Goal: Transaction & Acquisition: Subscribe to service/newsletter

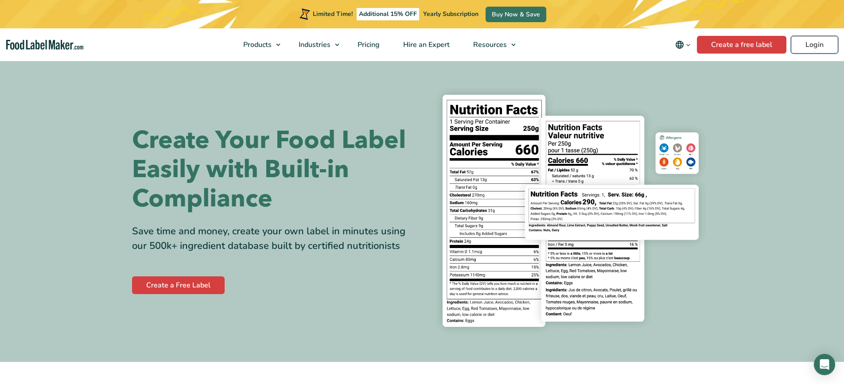
click at [807, 51] on link "Login" at bounding box center [813, 45] width 47 height 18
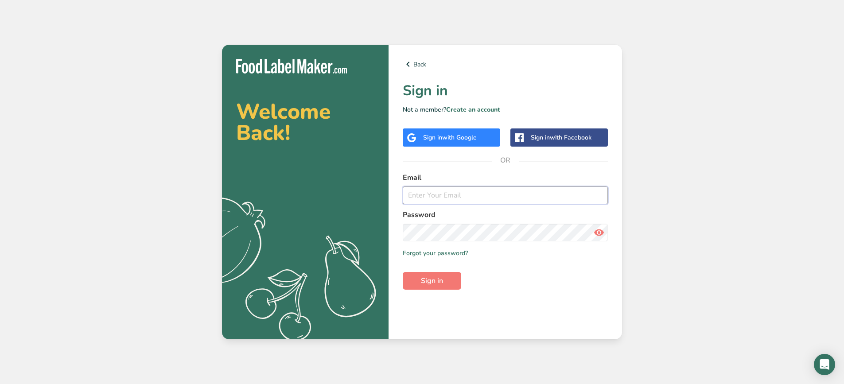
click at [441, 192] on input "email" at bounding box center [505, 195] width 205 height 18
type input "compliance@petertimbsmeats.co.nz"
click at [403, 272] on button "Sign in" at bounding box center [432, 281] width 58 height 18
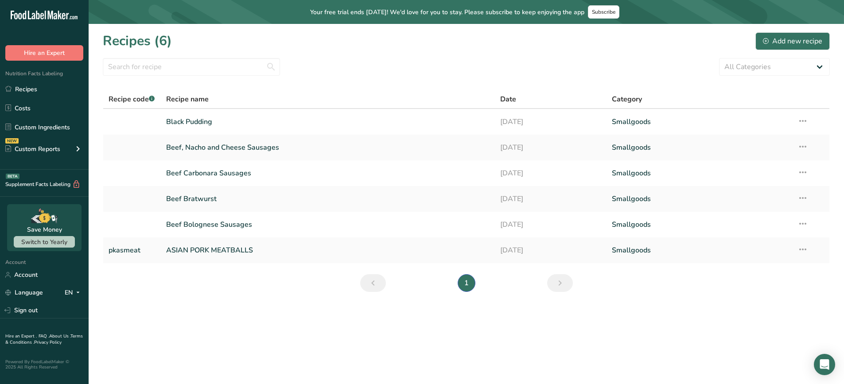
click at [433, 13] on span "Your free trial ends in 3 days! We'd love for you to stay. Please subscribe to …" at bounding box center [447, 12] width 274 height 9
click at [607, 10] on span "Subscribe" at bounding box center [603, 11] width 23 height 7
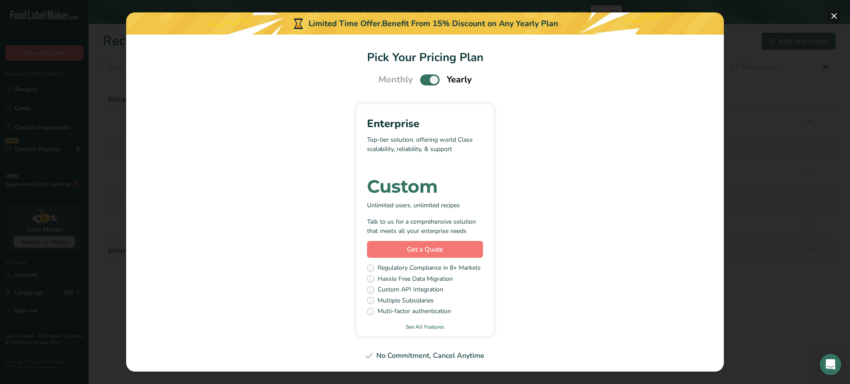
click at [838, 16] on button "Pick Your Pricing Plan Modal" at bounding box center [834, 16] width 14 height 14
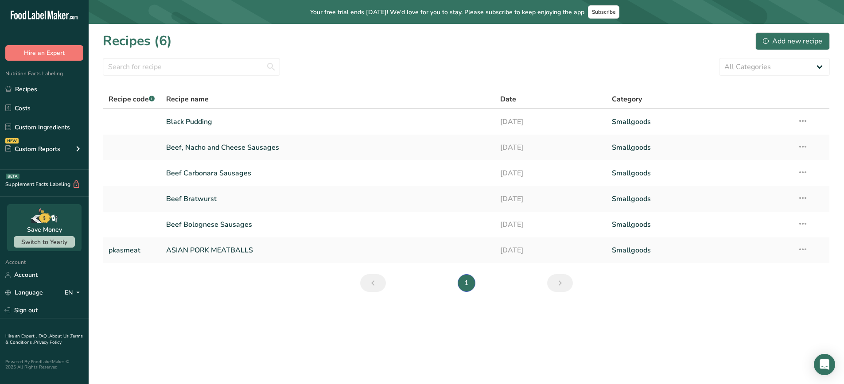
click at [46, 217] on icon at bounding box center [44, 217] width 11 height 9
click at [48, 224] on div "Save Money Switch to Yearly" at bounding box center [44, 227] width 74 height 47
click at [49, 238] on span "Switch to Yearly" at bounding box center [44, 242] width 46 height 8
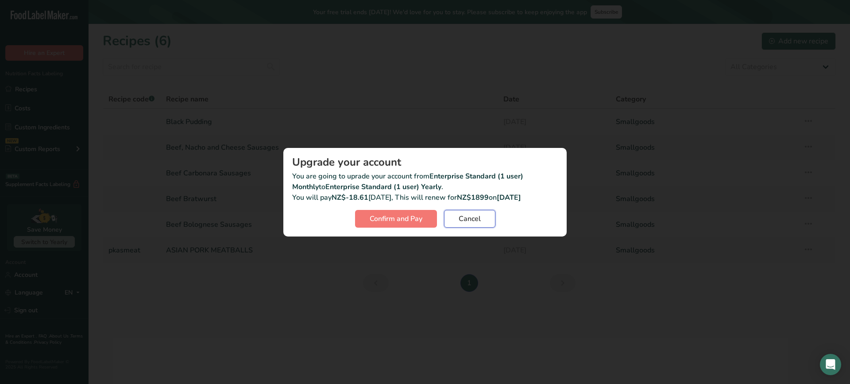
click at [475, 221] on span "Cancel" at bounding box center [470, 218] width 22 height 11
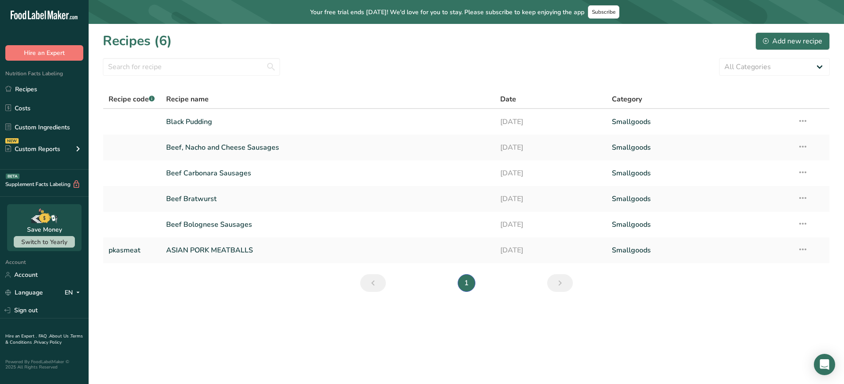
click at [39, 72] on span "Nutrition Facts Labeling" at bounding box center [31, 73] width 63 height 7
click at [33, 14] on icon at bounding box center [34, 16] width 4 height 7
click at [37, 276] on link "Account" at bounding box center [44, 274] width 89 height 15
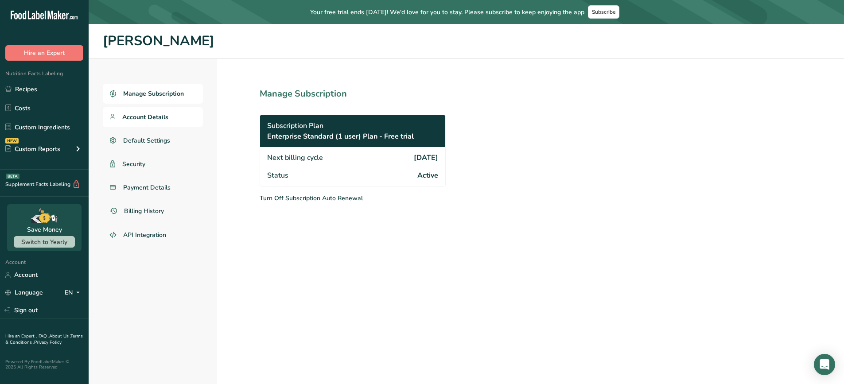
click at [163, 121] on span "Account Details" at bounding box center [145, 116] width 46 height 9
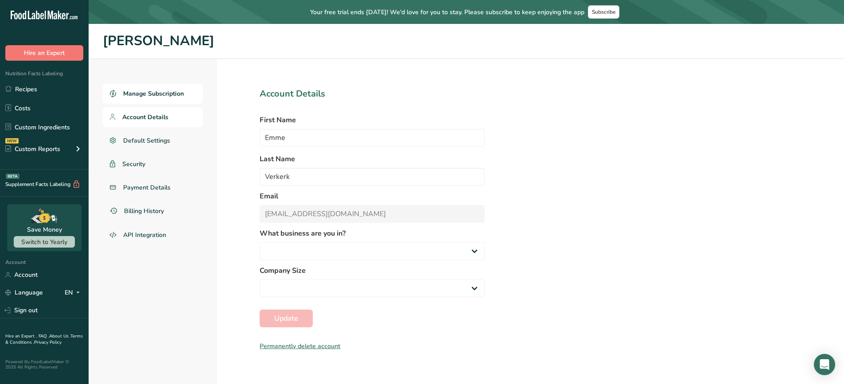
click at [163, 94] on span "Manage Subscription" at bounding box center [153, 93] width 61 height 9
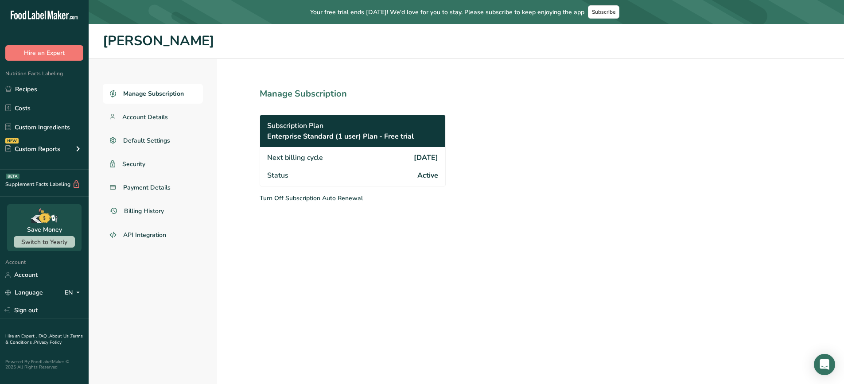
click at [337, 130] on div "Subscription Plan Enterprise Standard (1 user) Plan - Free trial" at bounding box center [352, 131] width 185 height 32
click at [337, 135] on span "Enterprise Standard (1 user) Plan - Free trial" at bounding box center [340, 136] width 147 height 11
click at [602, 10] on span "Subscribe" at bounding box center [603, 11] width 23 height 7
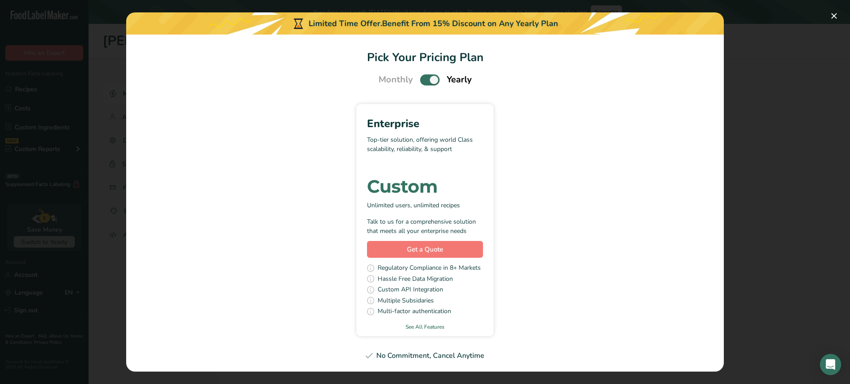
click at [428, 79] on span "Pick Your Pricing Plan Modal" at bounding box center [429, 79] width 19 height 11
click at [426, 79] on input "Pick Your Pricing Plan Modal" at bounding box center [423, 80] width 6 height 6
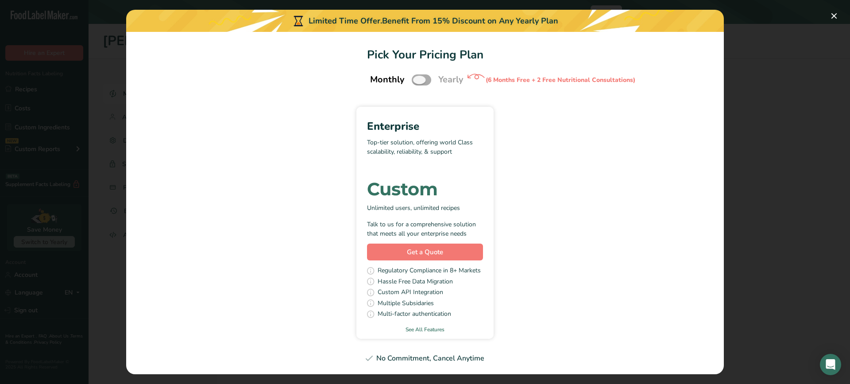
click at [428, 79] on span "Pick Your Pricing Plan Modal" at bounding box center [421, 79] width 19 height 11
click at [418, 79] on input "Pick Your Pricing Plan Modal" at bounding box center [415, 80] width 6 height 6
checkbox input "true"
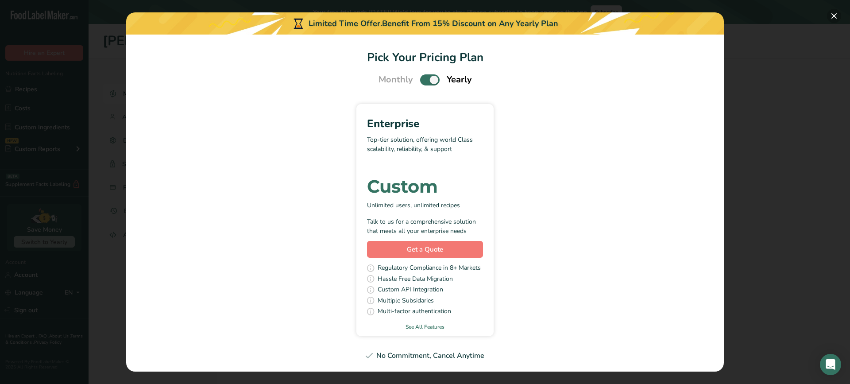
click at [837, 19] on button "Pick Your Pricing Plan Modal" at bounding box center [834, 16] width 14 height 14
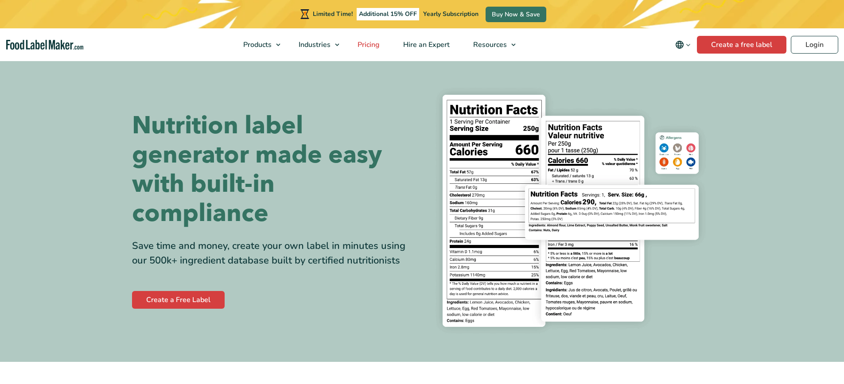
click at [365, 42] on span "Pricing" at bounding box center [368, 45] width 26 height 10
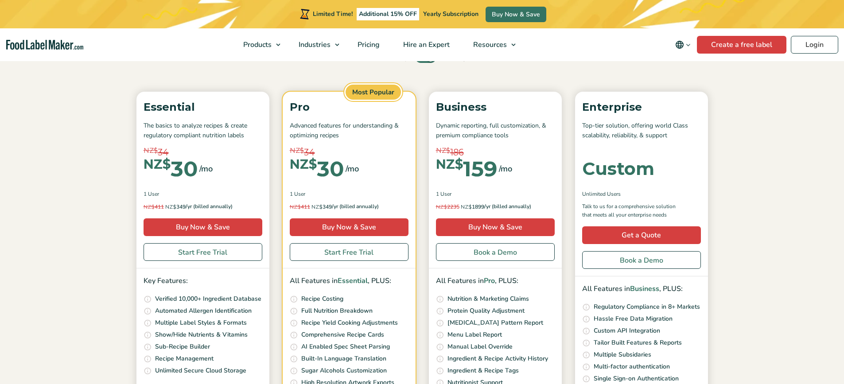
scroll to position [133, 0]
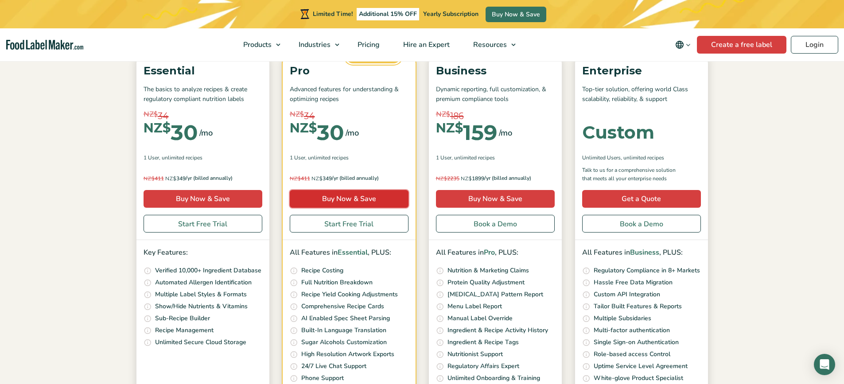
click at [350, 194] on link "Buy Now & Save" at bounding box center [349, 199] width 119 height 18
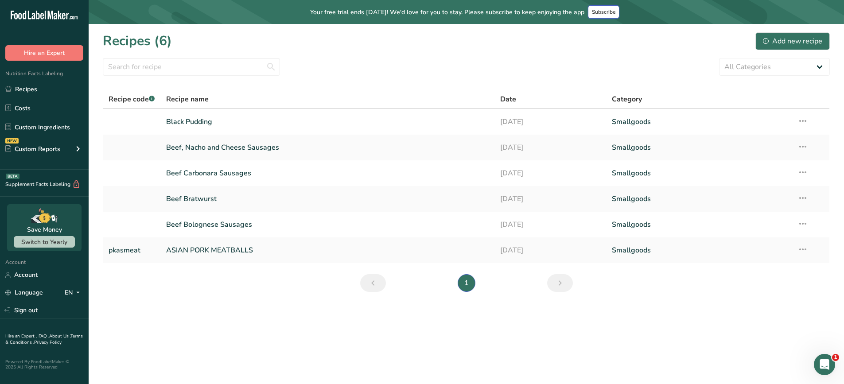
click at [607, 15] on span "Subscribe" at bounding box center [603, 11] width 23 height 7
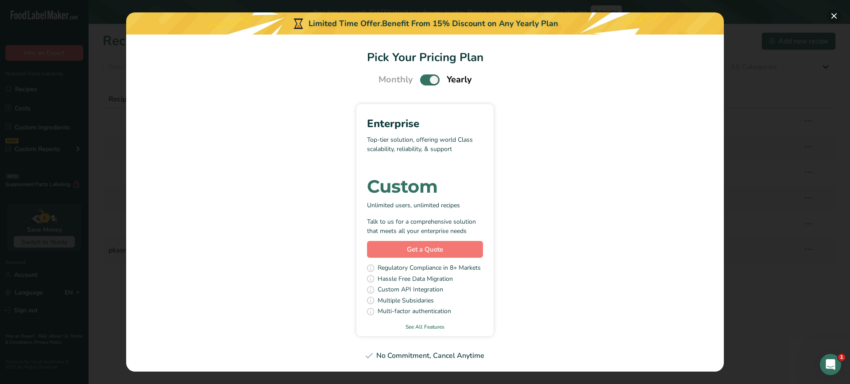
click at [837, 15] on button "Pick Your Pricing Plan Modal" at bounding box center [834, 16] width 14 height 14
